Goal: Transaction & Acquisition: Subscribe to service/newsletter

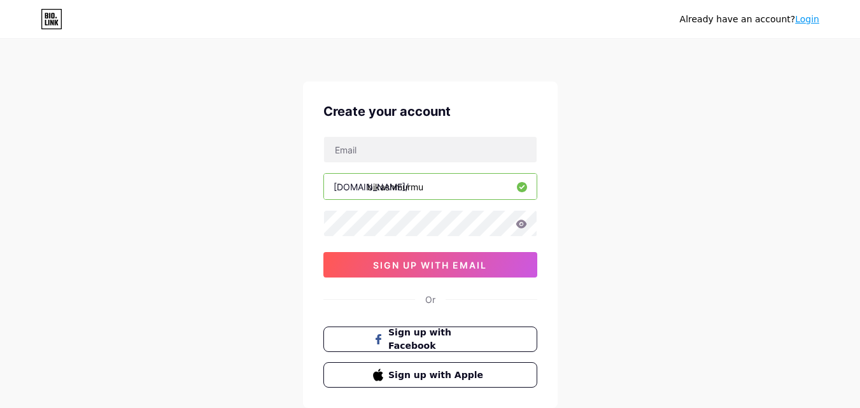
click at [813, 22] on link "Login" at bounding box center [807, 19] width 24 height 10
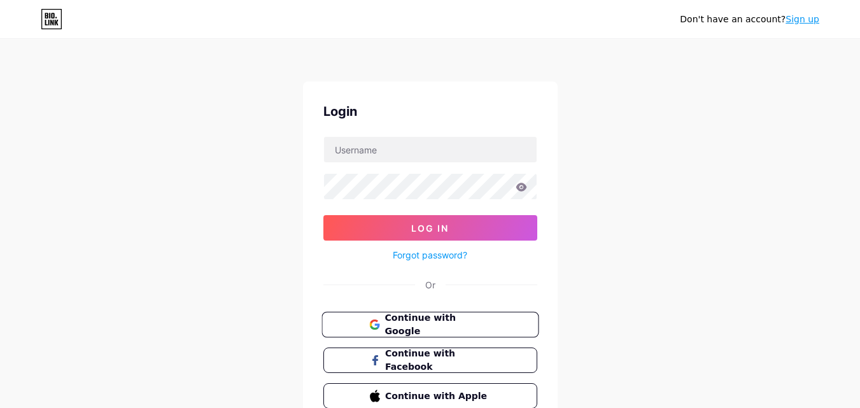
click at [460, 327] on span "Continue with Google" at bounding box center [438, 324] width 106 height 27
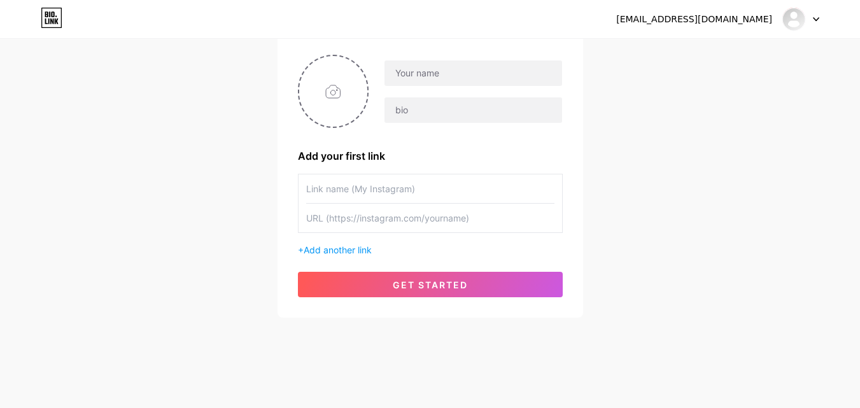
scroll to position [97, 0]
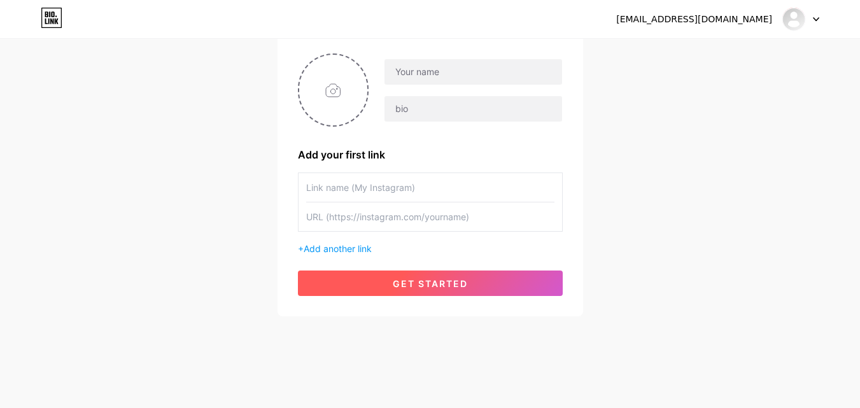
click at [431, 285] on span "get started" at bounding box center [430, 283] width 75 height 11
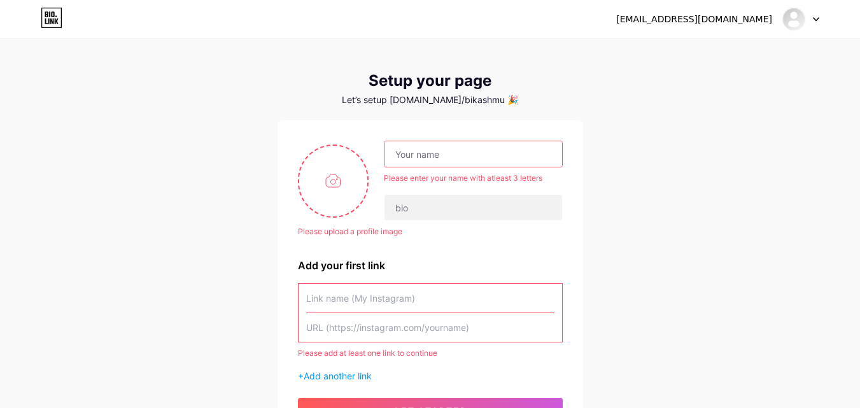
scroll to position [0, 0]
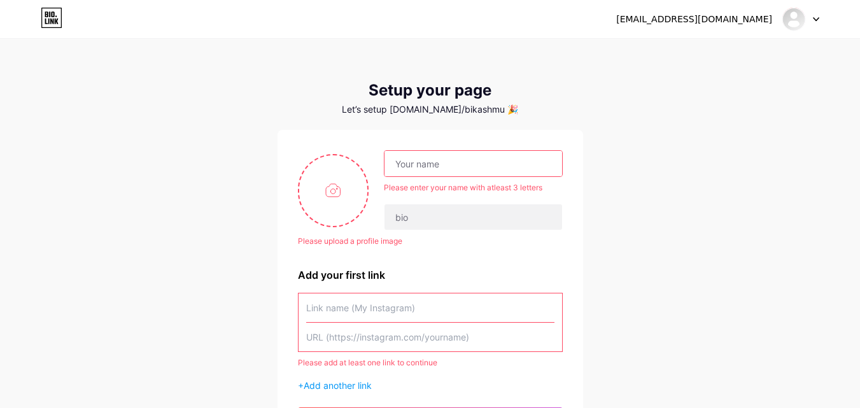
click at [818, 15] on div at bounding box center [801, 19] width 37 height 23
click at [788, 178] on div "bikashmurmu02018@gmail.com Dashboard Logout Setup your page Let’s setup bio.lin…" at bounding box center [430, 247] width 860 height 494
